Goal: Register for event/course

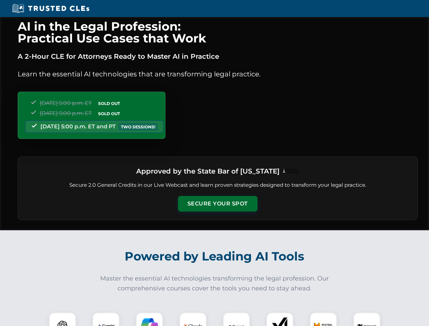
click at [218, 204] on button "Secure Your Spot" at bounding box center [218, 204] width 80 height 16
click at [63, 320] on img at bounding box center [63, 327] width 20 height 20
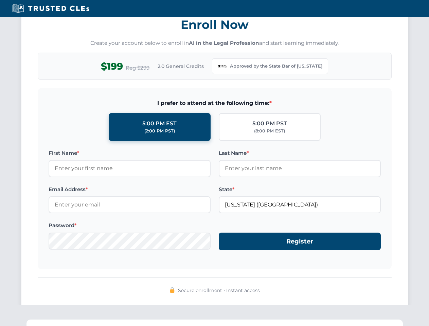
scroll to position [663, 0]
